Goal: Register for event/course

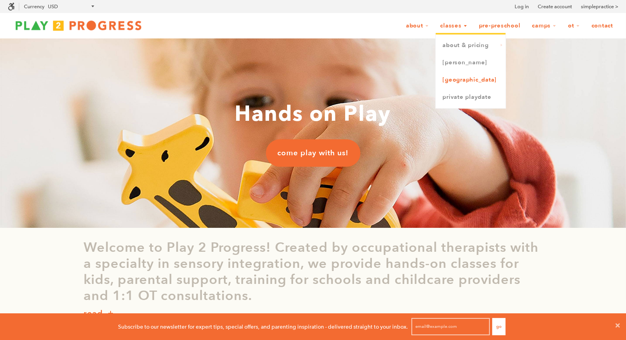
click at [455, 84] on link "[GEOGRAPHIC_DATA]" at bounding box center [470, 79] width 70 height 17
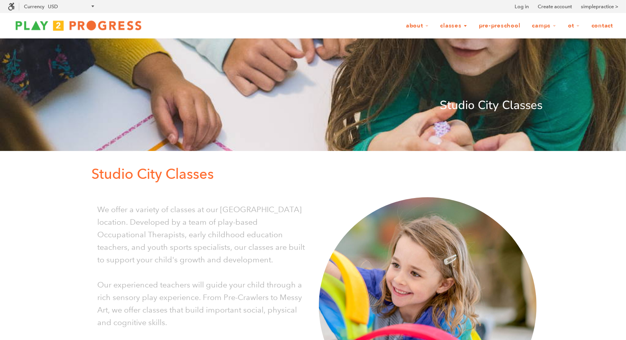
click at [455, 22] on link "Classes" at bounding box center [453, 25] width 37 height 15
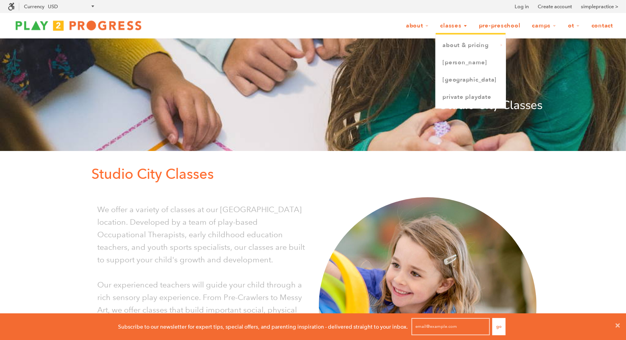
scroll to position [27, 626]
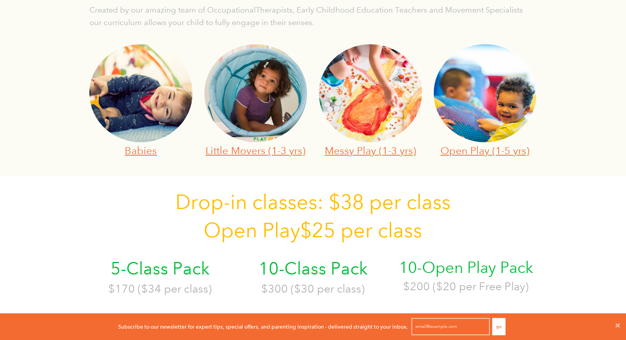
scroll to position [267, 0]
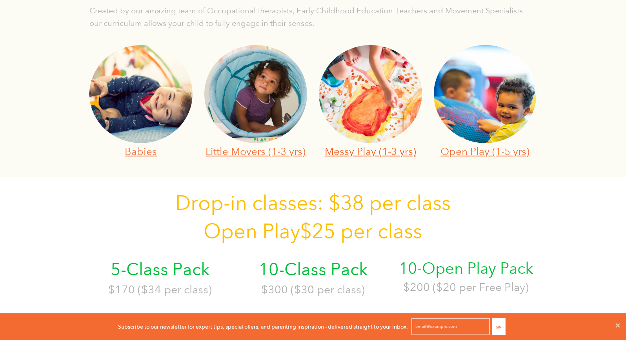
click at [371, 151] on link "Messy Play (1-3 yrs)" at bounding box center [370, 151] width 91 height 12
